Goal: Task Accomplishment & Management: Manage account settings

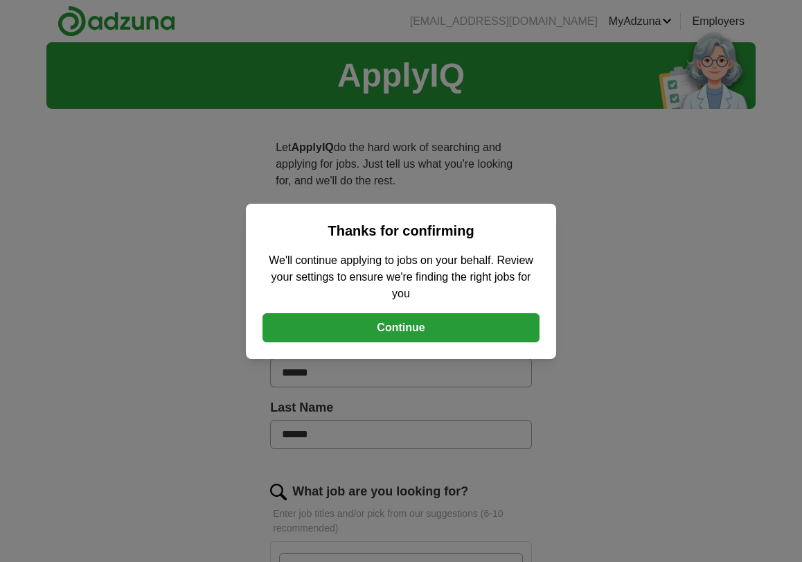
click at [403, 331] on button "Continue" at bounding box center [400, 327] width 277 height 29
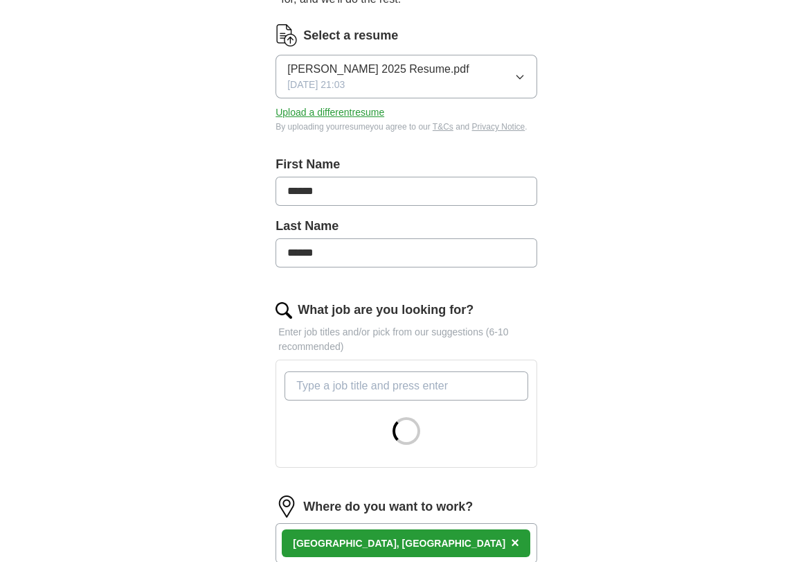
scroll to position [69, 0]
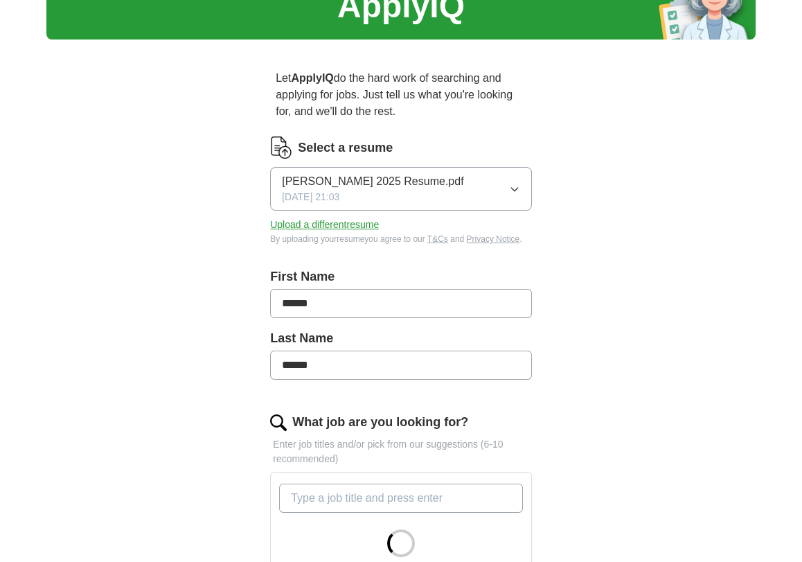
click at [503, 184] on button "[PERSON_NAME] 2025 Resume.pdf [DATE] 21:03" at bounding box center [401, 189] width 262 height 44
click at [179, 210] on div "ApplyIQ Let ApplyIQ do the hard work of searching and applying for jobs. Just t…" at bounding box center [400, 445] width 709 height 945
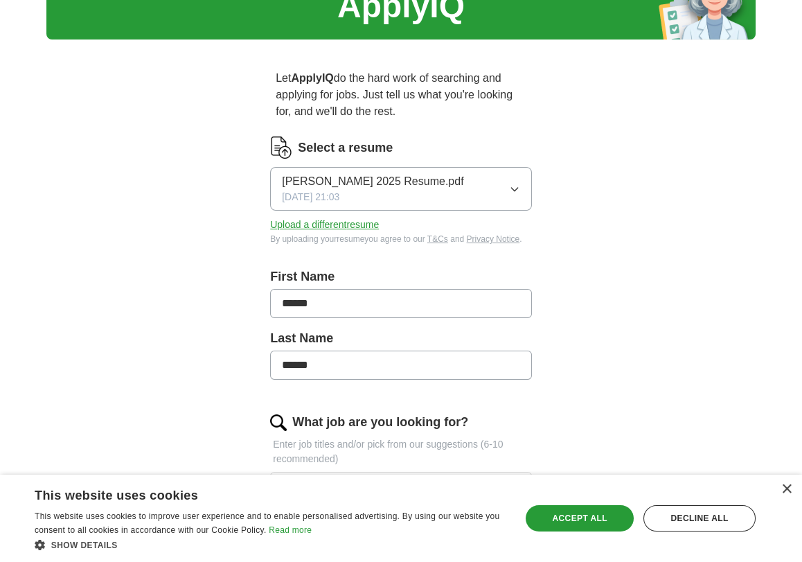
click at [305, 224] on button "Upload a different resume" at bounding box center [324, 224] width 109 height 15
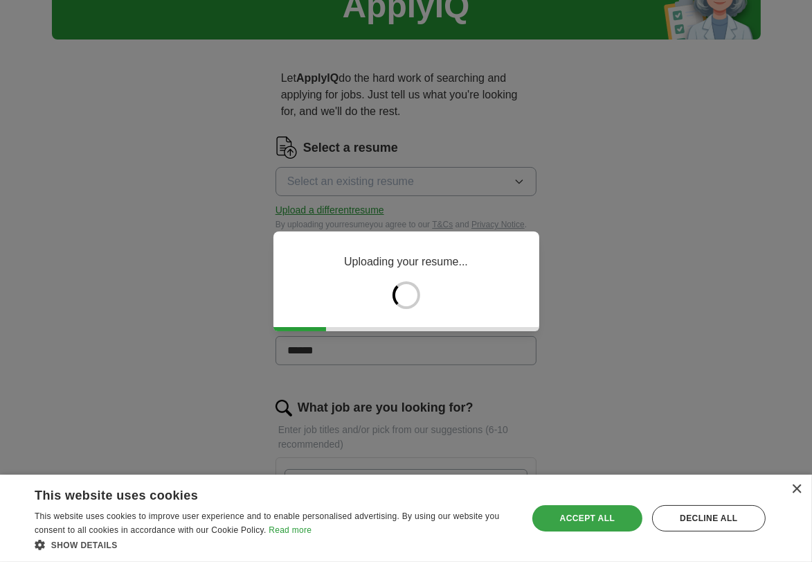
click at [598, 515] on div "Accept all" at bounding box center [587, 518] width 110 height 26
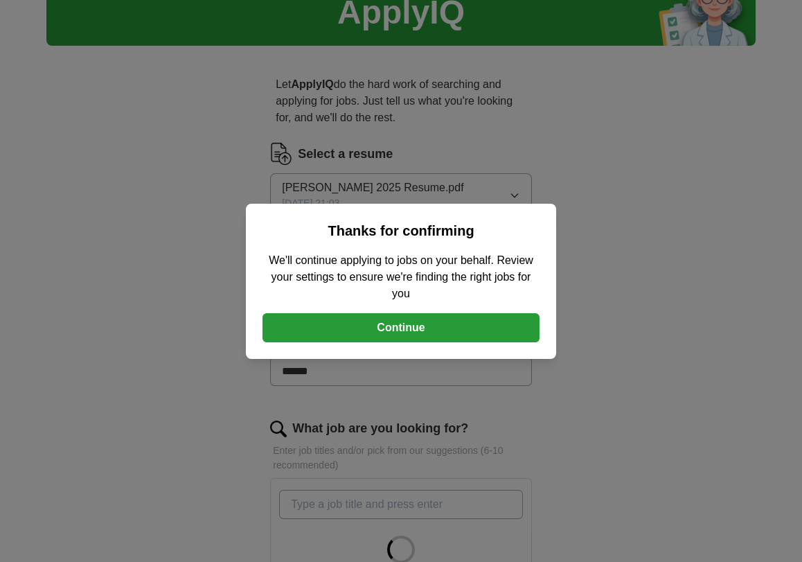
click at [390, 321] on button "Continue" at bounding box center [400, 327] width 277 height 29
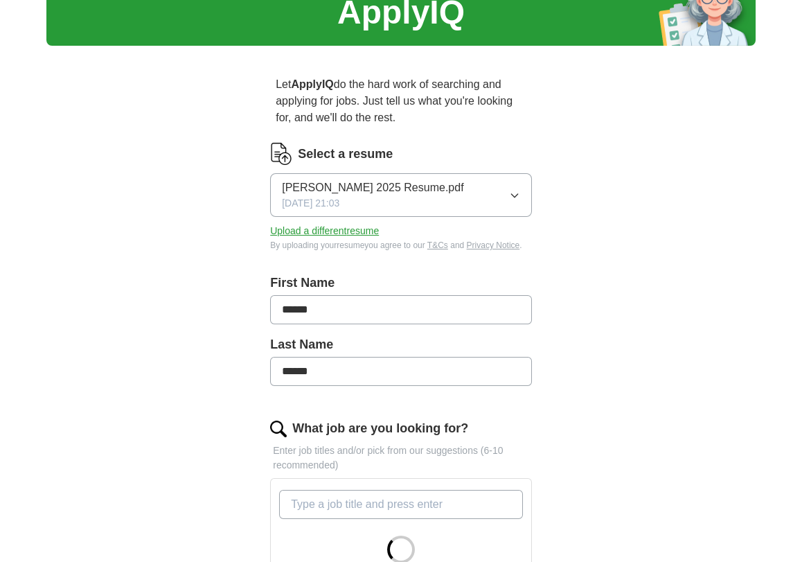
click at [510, 196] on icon "button" at bounding box center [514, 195] width 11 height 11
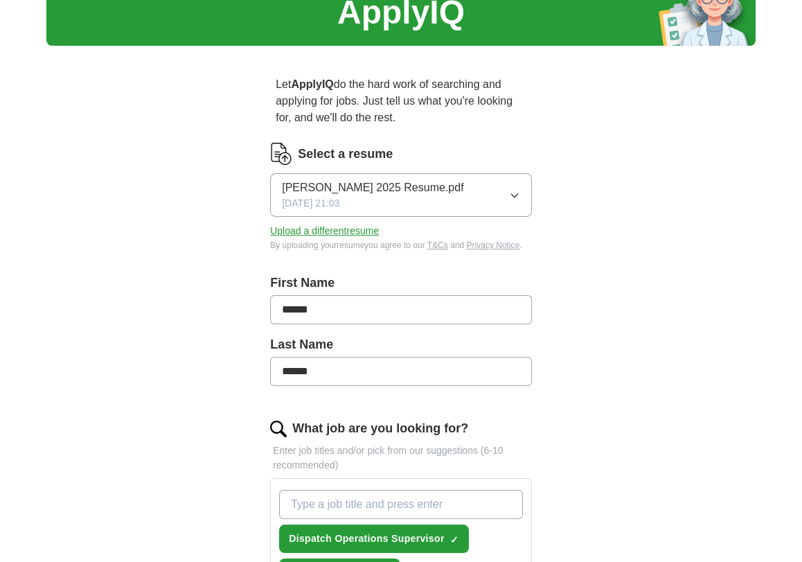
click at [326, 228] on button "Upload a different resume" at bounding box center [324, 231] width 109 height 15
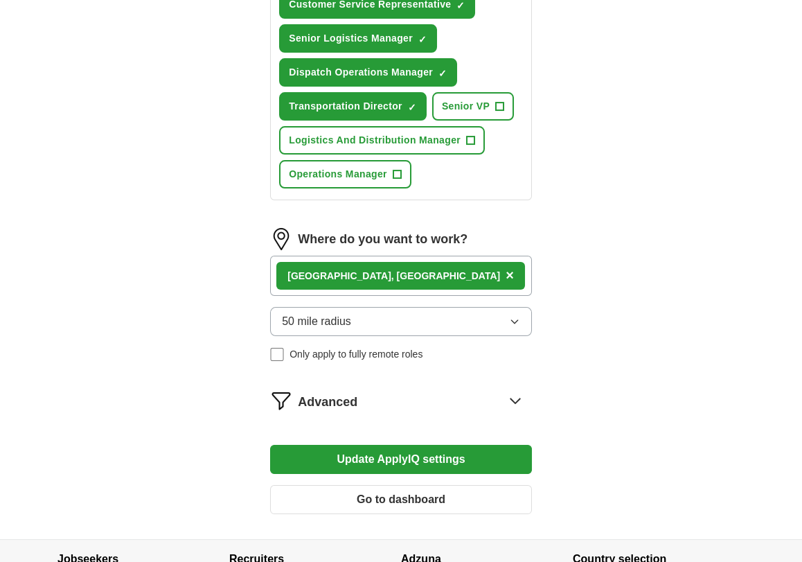
scroll to position [962, 0]
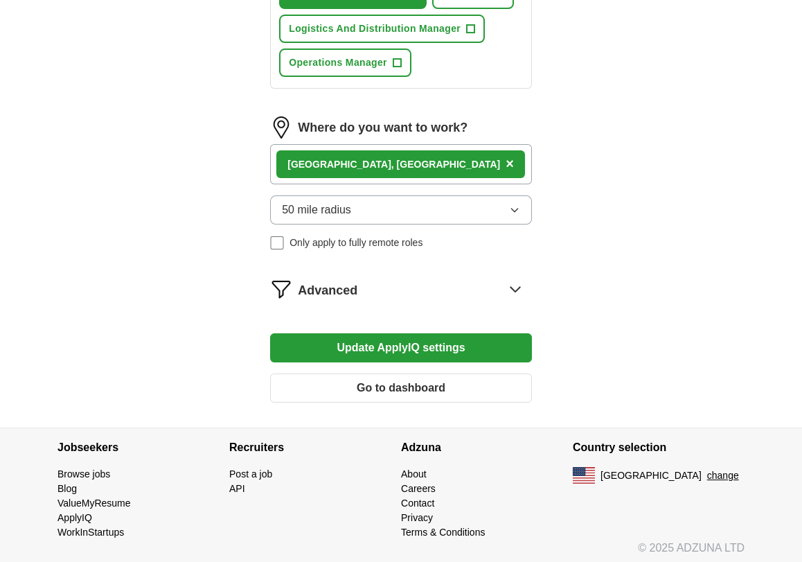
click at [430, 351] on button "Update ApplyIQ settings" at bounding box center [401, 347] width 262 height 29
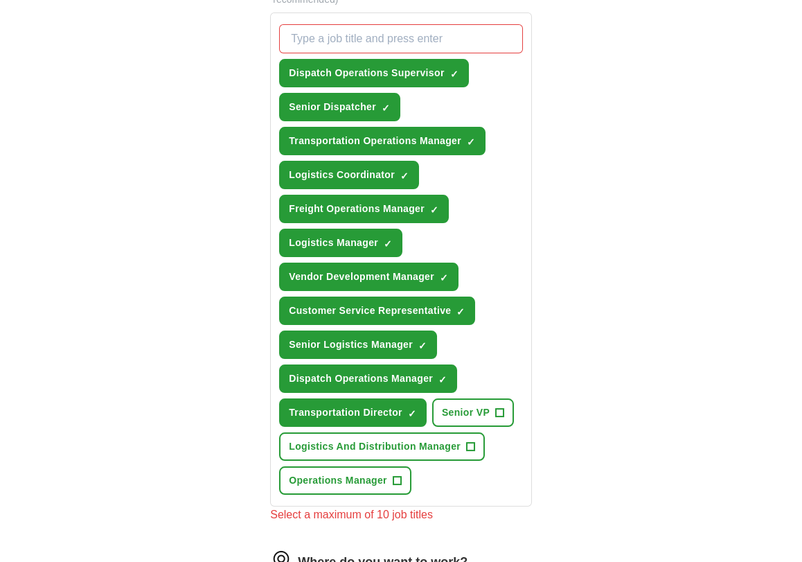
scroll to position [547, 0]
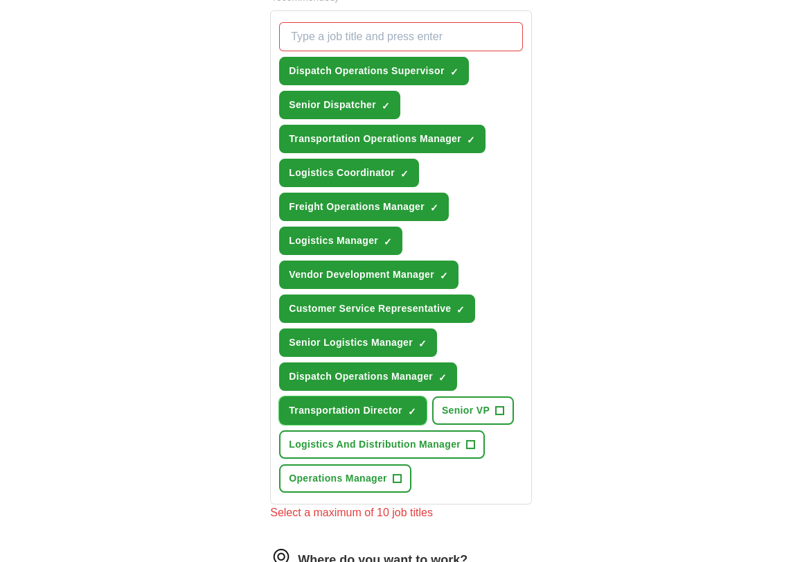
click at [0, 0] on span "×" at bounding box center [0, 0] width 0 height 0
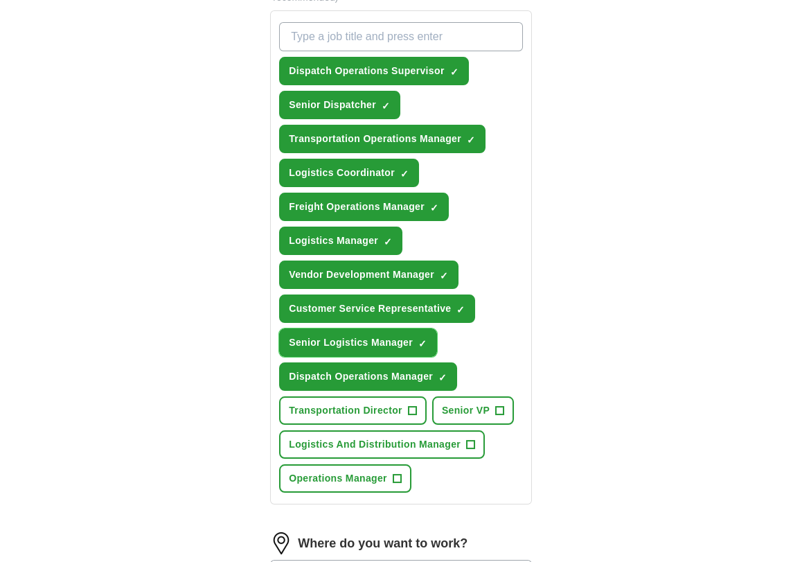
click at [0, 0] on span "×" at bounding box center [0, 0] width 0 height 0
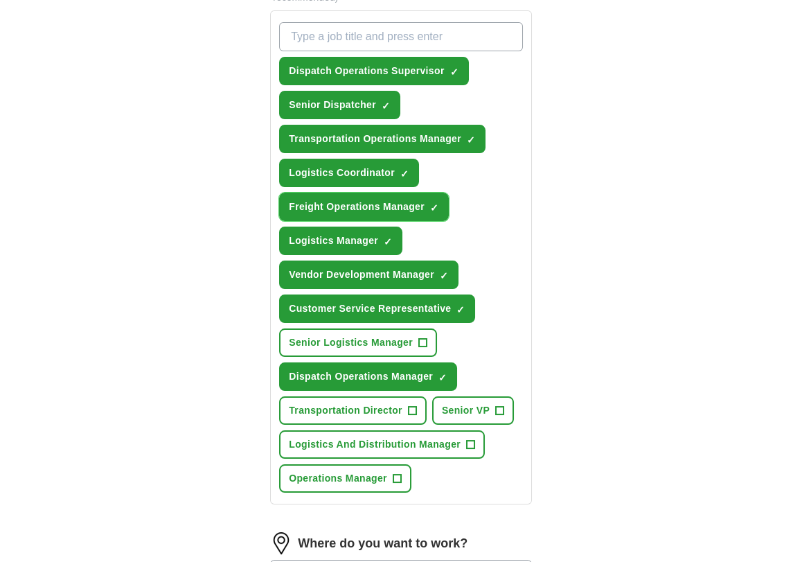
click at [0, 0] on span "×" at bounding box center [0, 0] width 0 height 0
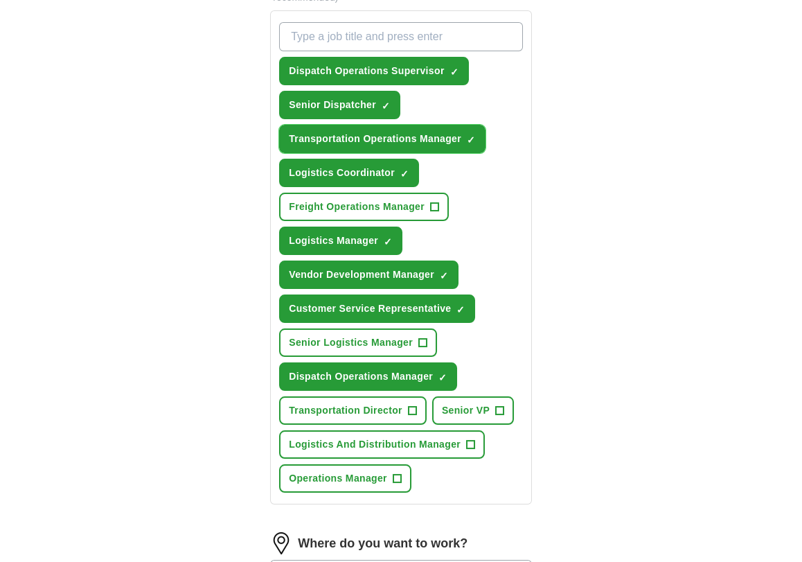
click at [0, 0] on span "×" at bounding box center [0, 0] width 0 height 0
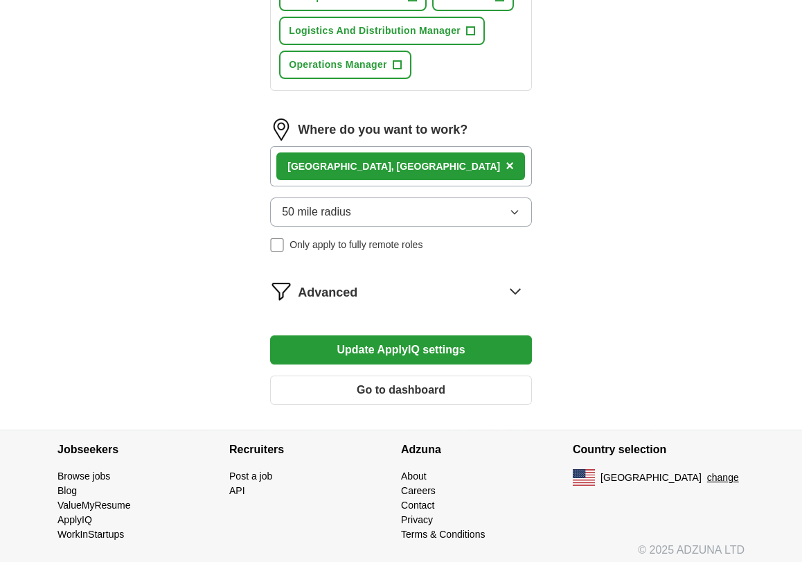
scroll to position [962, 0]
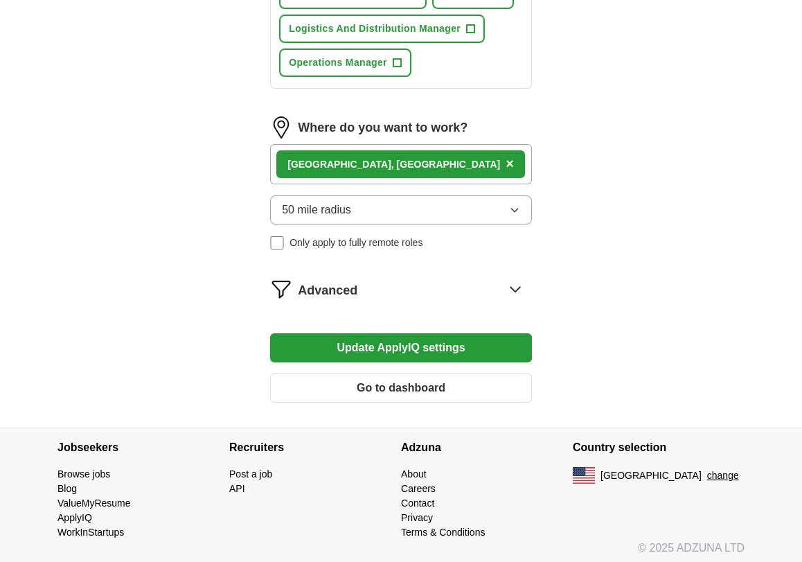
click at [451, 337] on button "Update ApplyIQ settings" at bounding box center [401, 347] width 262 height 29
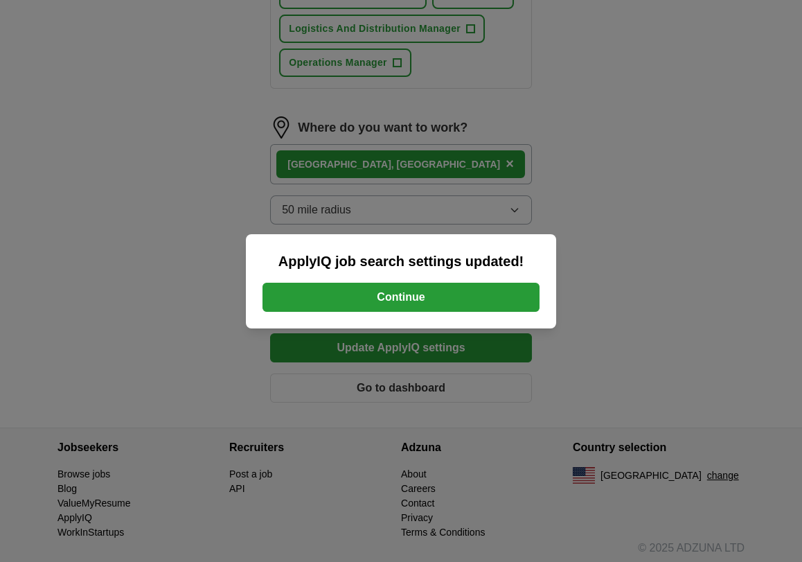
click at [442, 305] on button "Continue" at bounding box center [400, 296] width 277 height 29
